Goal: Transaction & Acquisition: Subscribe to service/newsletter

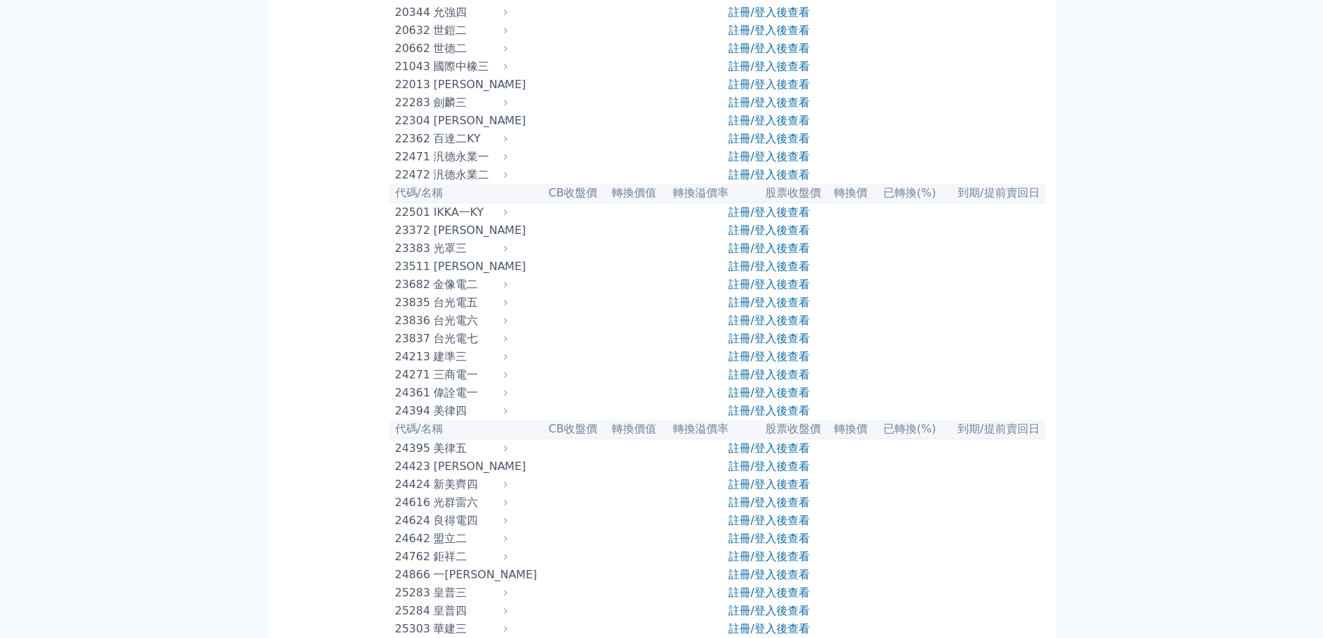
scroll to position [1111, 0]
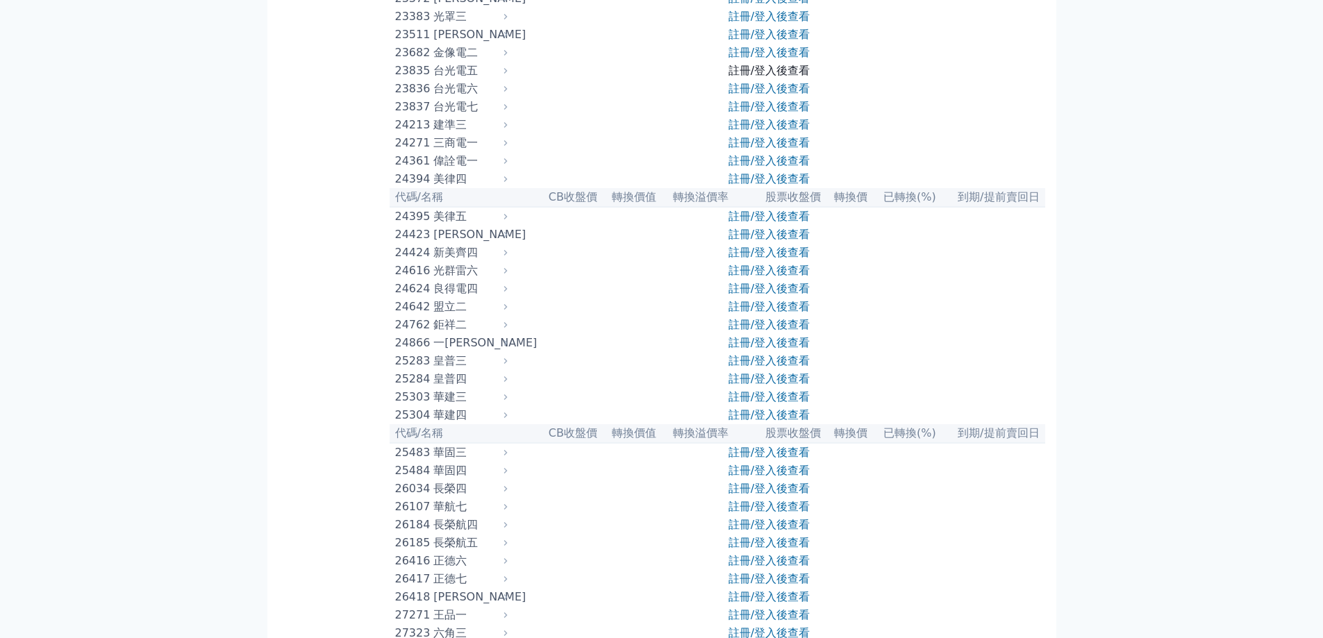
click at [745, 77] on link "註冊/登入後查看" at bounding box center [768, 70] width 81 height 13
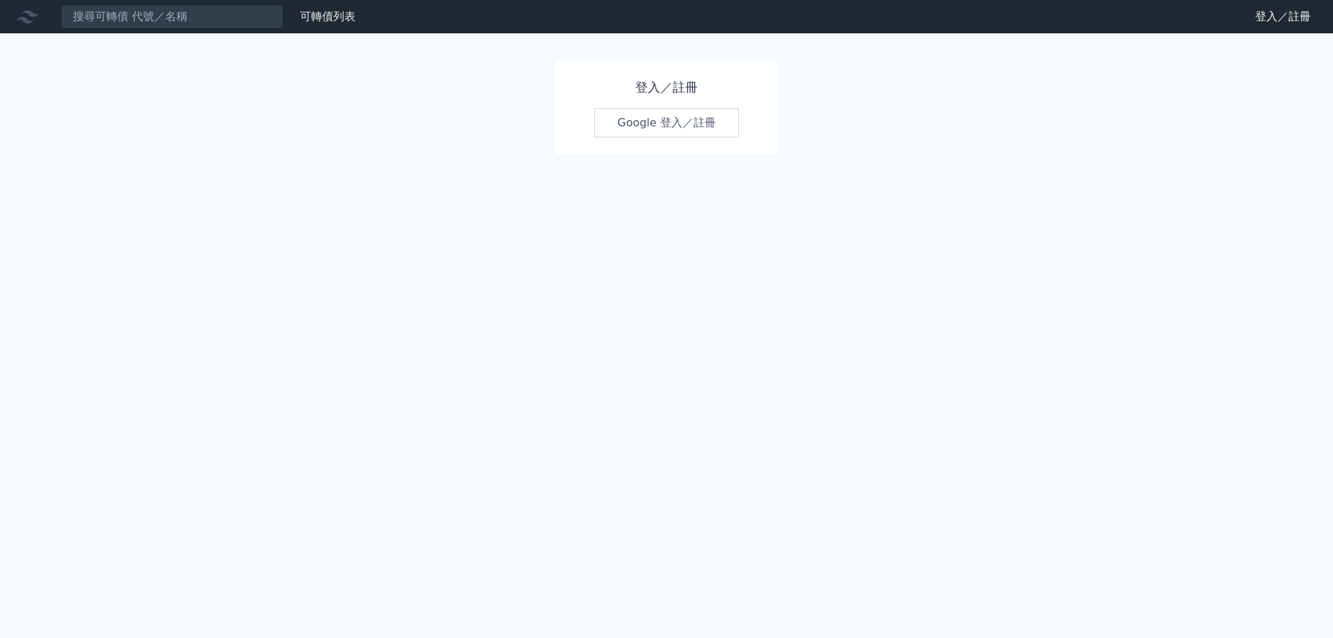
click at [670, 122] on link "Google 登入／註冊" at bounding box center [666, 122] width 144 height 29
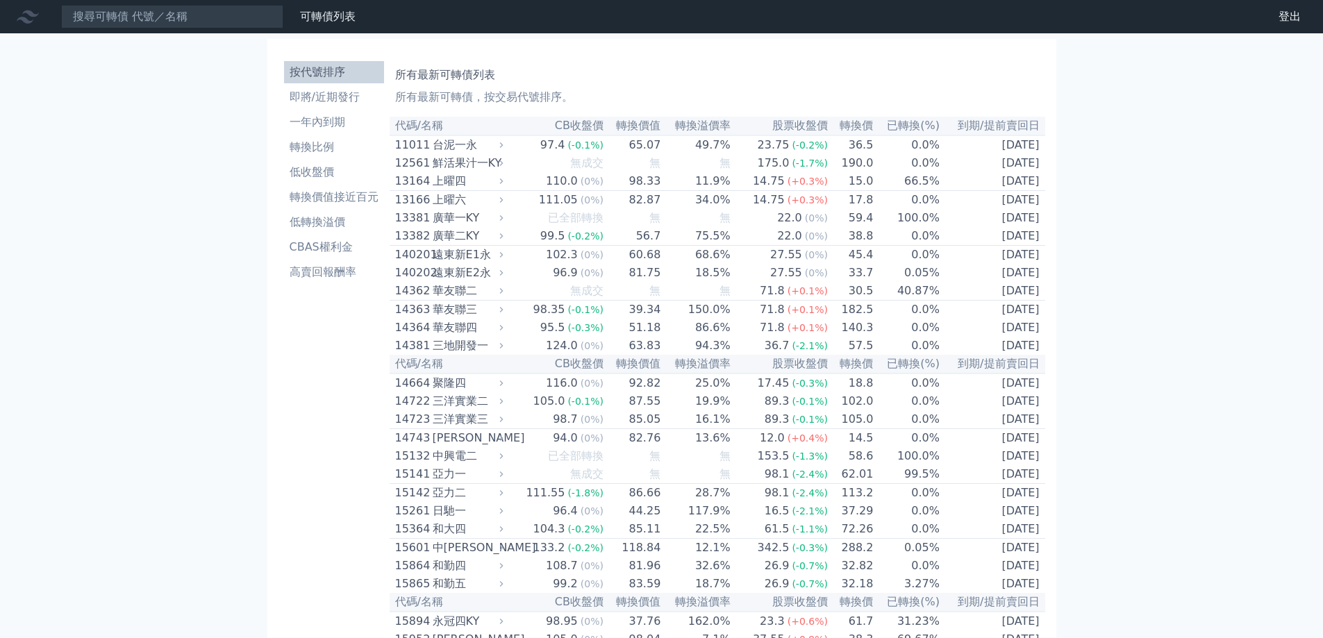
scroll to position [4835, 0]
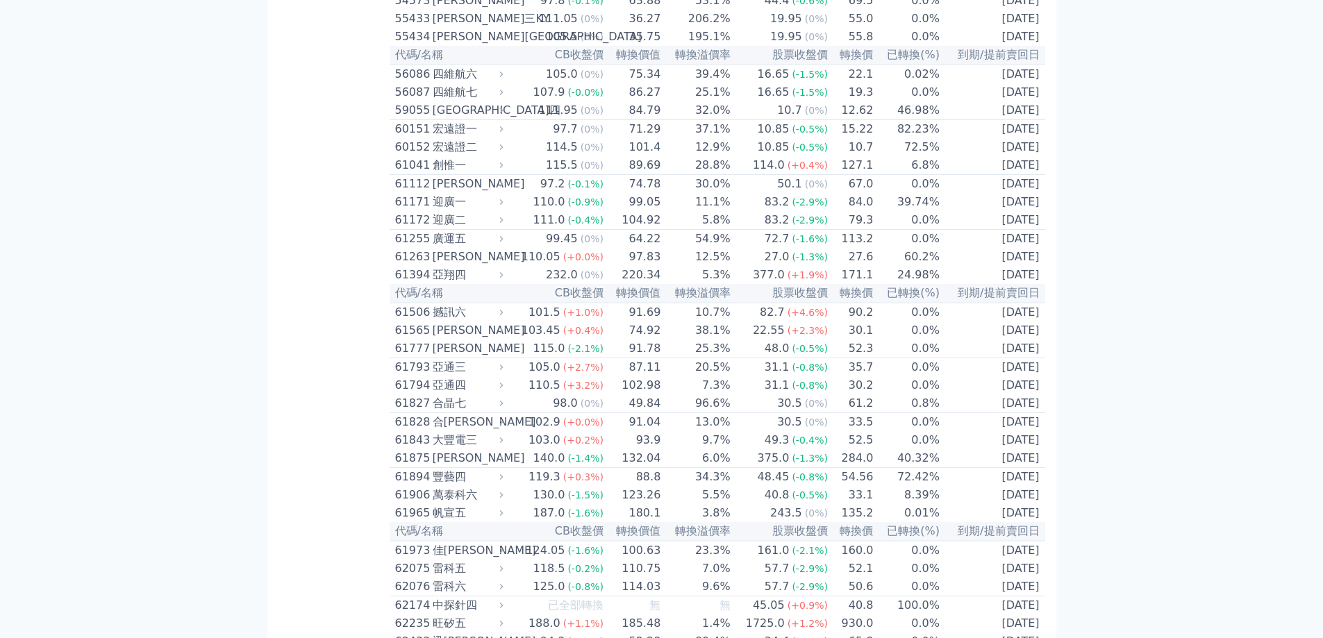
drag, startPoint x: 751, startPoint y: 316, endPoint x: 573, endPoint y: 316, distance: 177.8
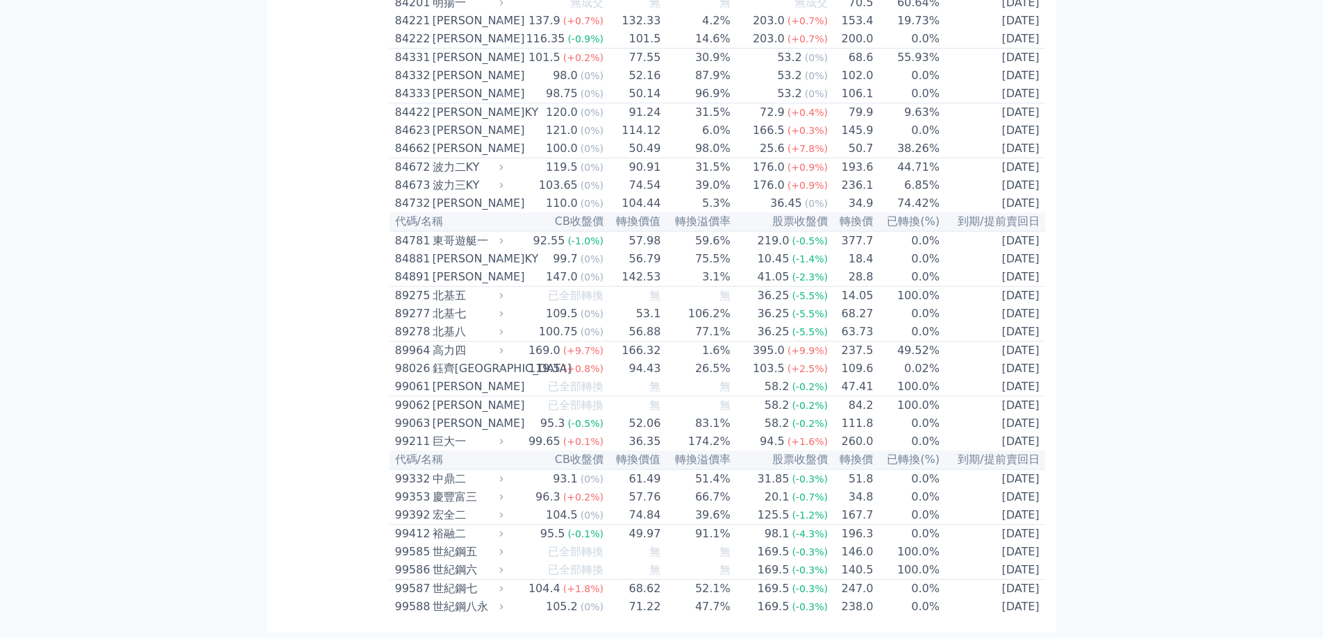
scroll to position [8134, 0]
